Goal: Information Seeking & Learning: Understand process/instructions

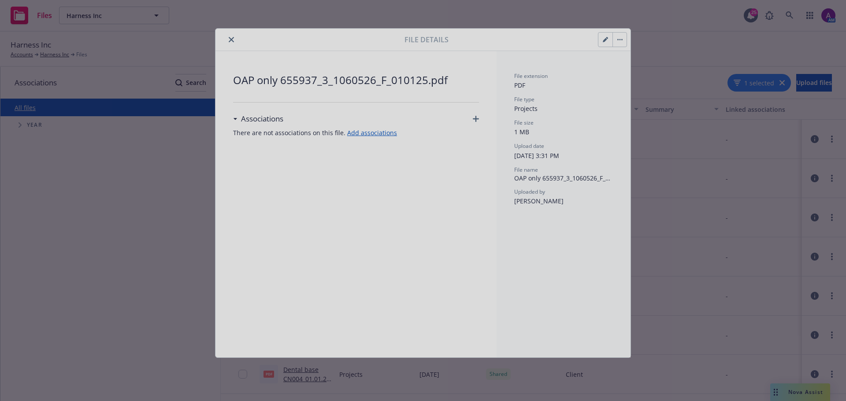
click at [136, 190] on div at bounding box center [423, 200] width 846 height 401
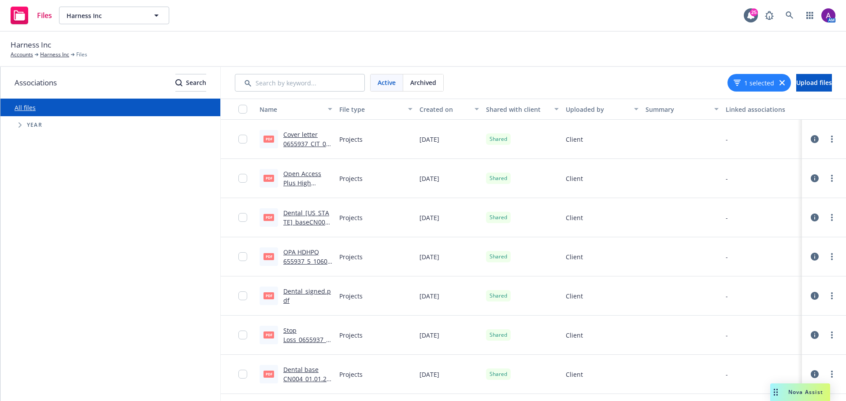
click at [296, 179] on link "Open Access Plus High 655937_2_1060517_F_010125.pdf" at bounding box center [307, 188] width 48 height 36
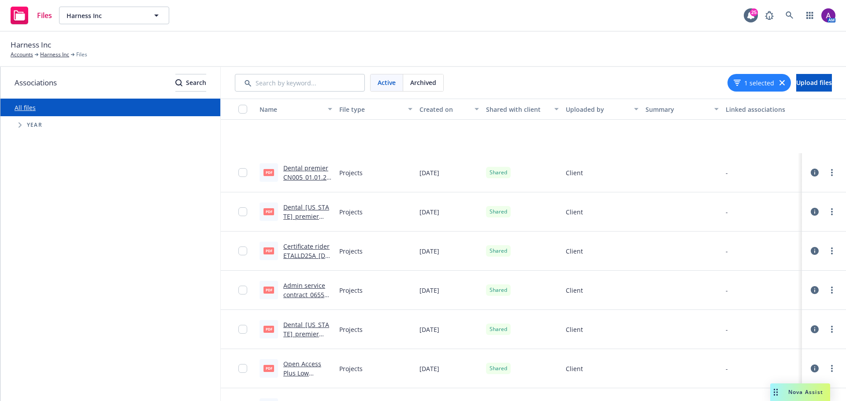
scroll to position [352, 0]
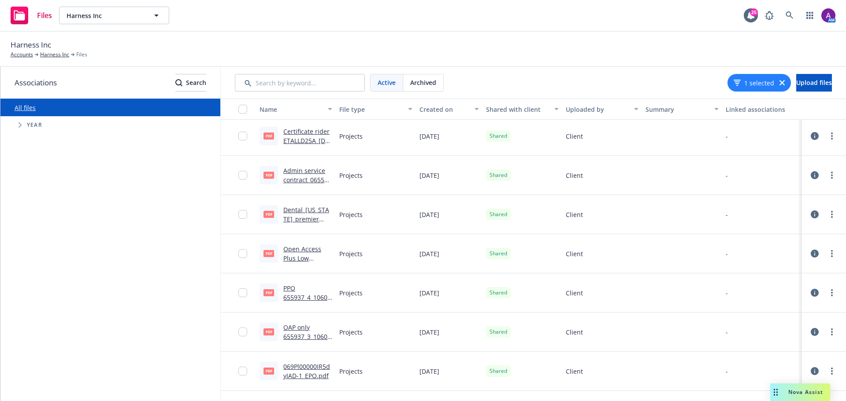
click at [289, 290] on link "PPO 655937_4_1060530_F_010125.pdf" at bounding box center [307, 297] width 48 height 27
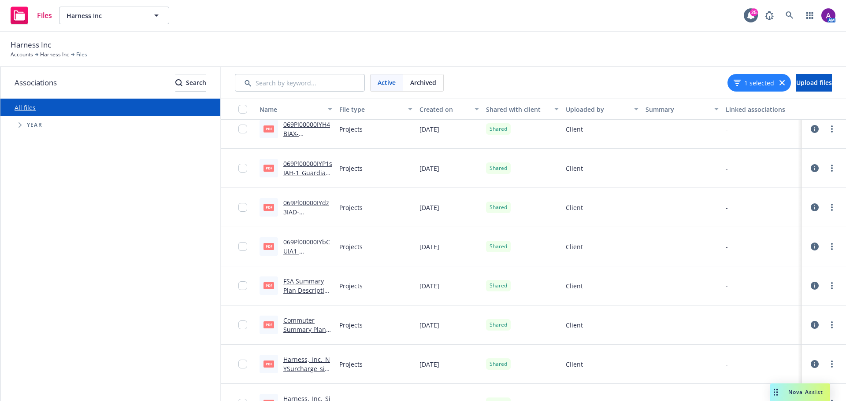
scroll to position [1079, 0]
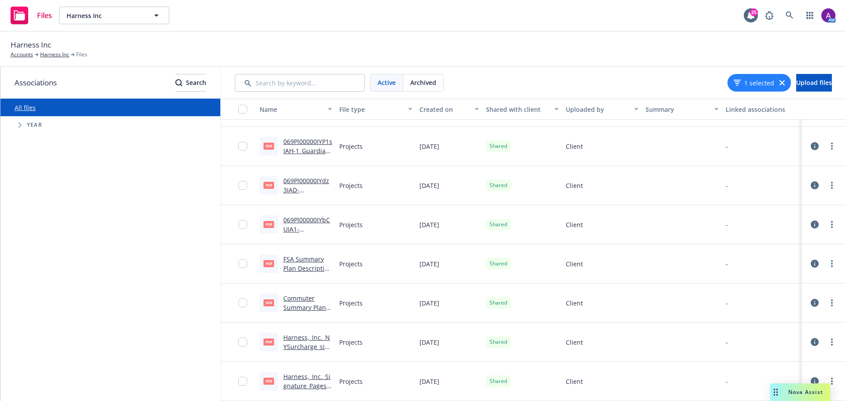
click at [298, 343] on link "Harness,_Inc._NYSurcharge_signed.pdf" at bounding box center [307, 346] width 49 height 27
click at [293, 226] on link "069Pl00000IYbCUIA1-1_Guardian STD.pdf" at bounding box center [306, 234] width 47 height 36
click at [292, 224] on div "069Pl00000IYbCUIA1-1_Guardian STD.pdf" at bounding box center [307, 224] width 49 height 19
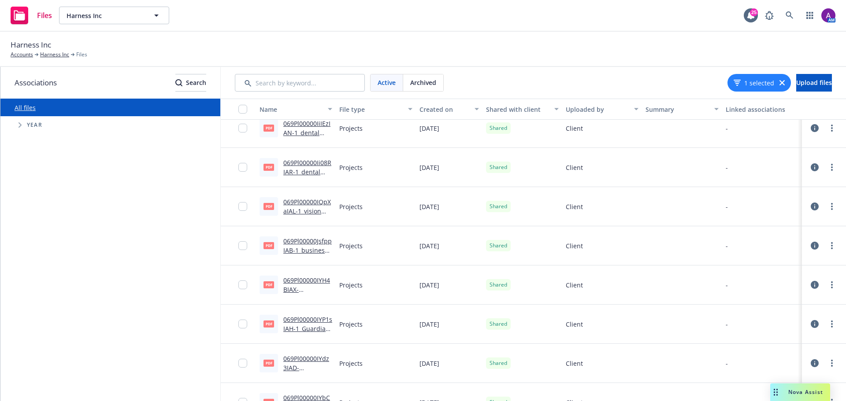
scroll to position [859, 0]
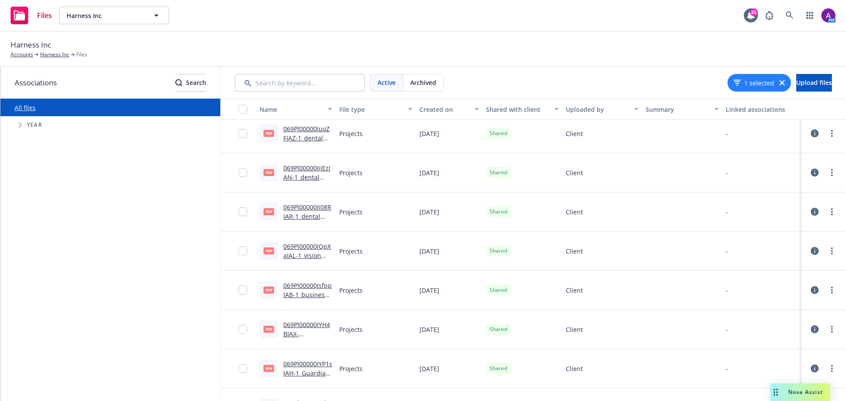
click at [302, 174] on link "069Pl00000IiIEzIAN-1_dental premier LA.pdf" at bounding box center [306, 177] width 47 height 27
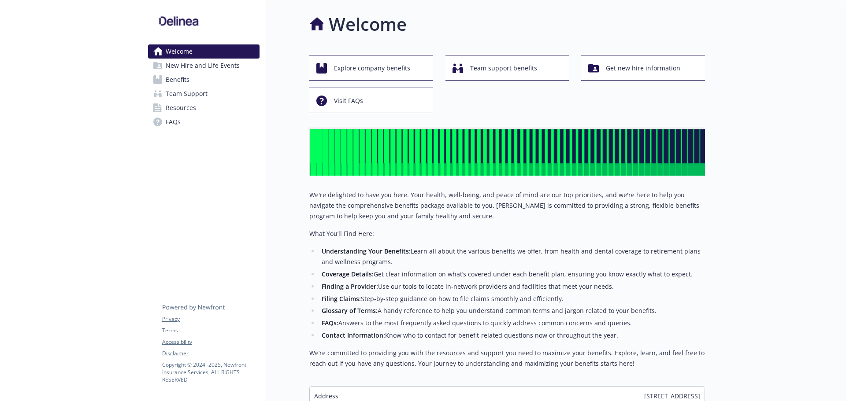
click at [181, 67] on span "New Hire and Life Events" at bounding box center [203, 66] width 74 height 14
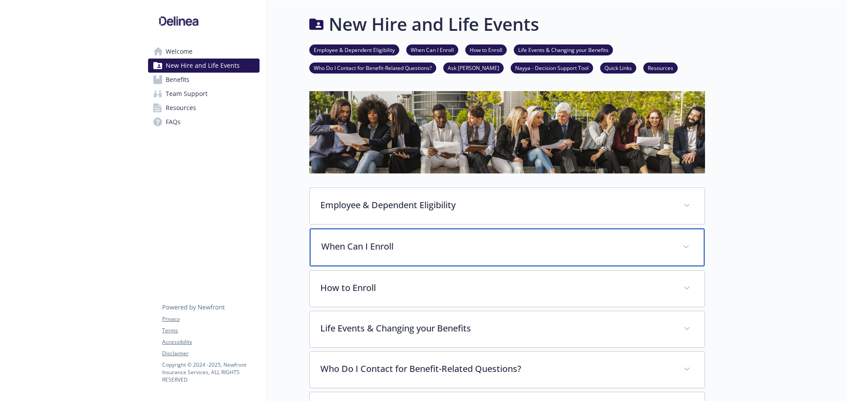
click at [445, 255] on div "When Can I Enroll" at bounding box center [507, 248] width 395 height 38
